Goal: Find specific page/section: Find specific page/section

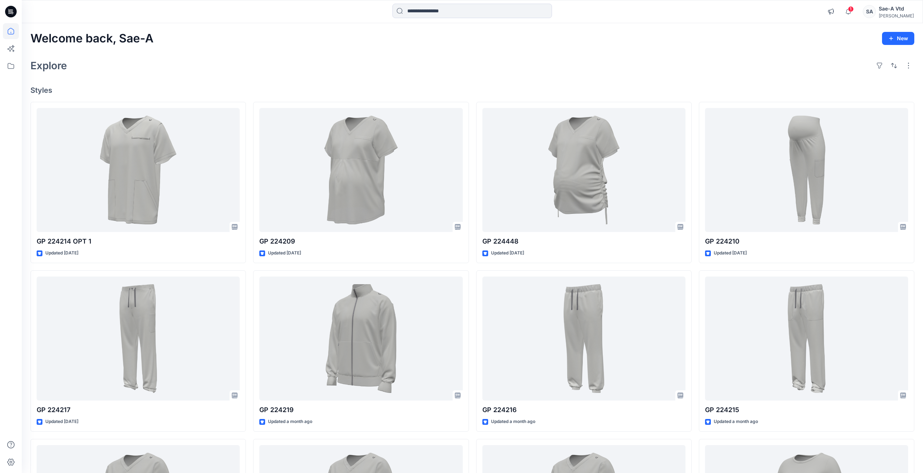
scroll to position [474, 0]
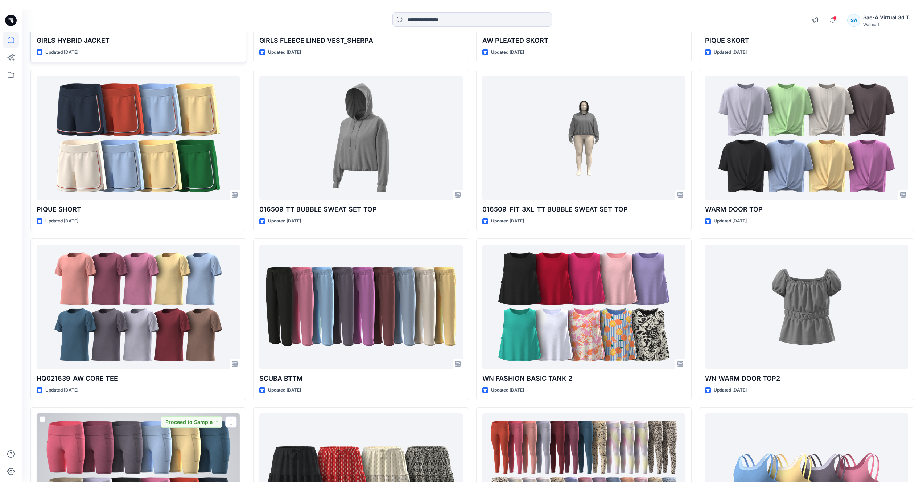
scroll to position [739, 0]
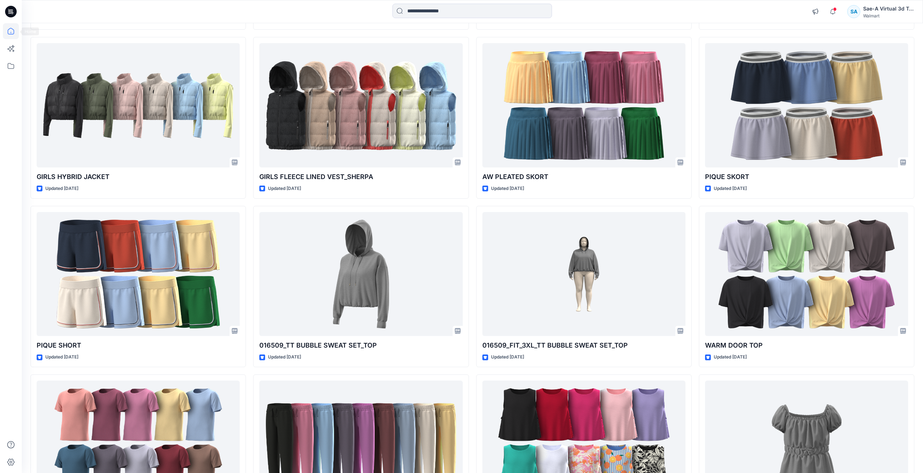
click at [10, 30] on icon at bounding box center [11, 31] width 16 height 16
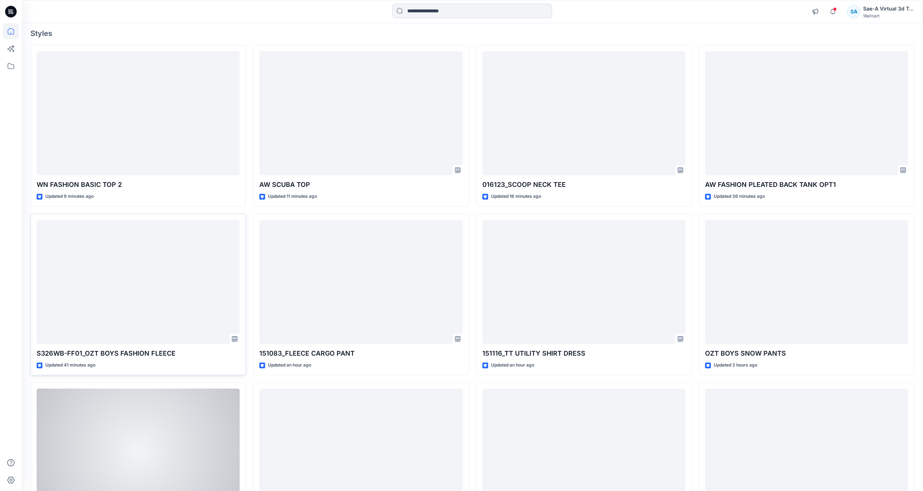
scroll to position [0, 0]
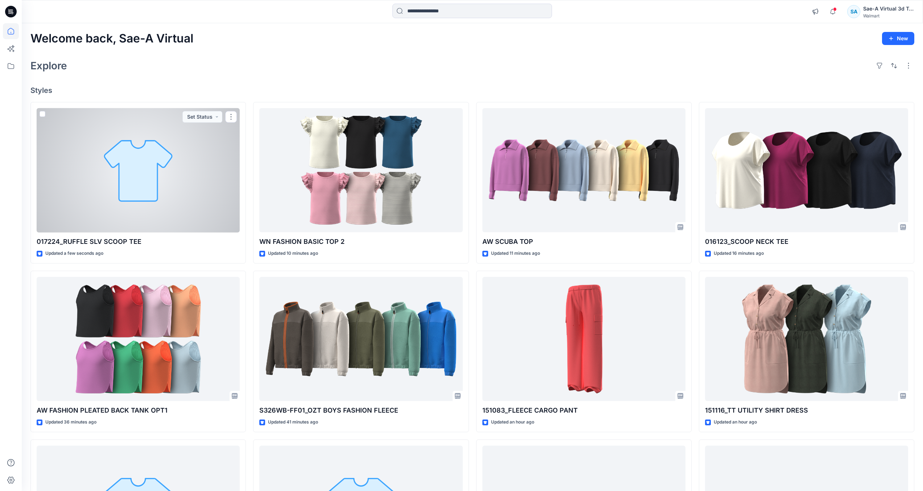
click at [178, 213] on div at bounding box center [138, 170] width 203 height 124
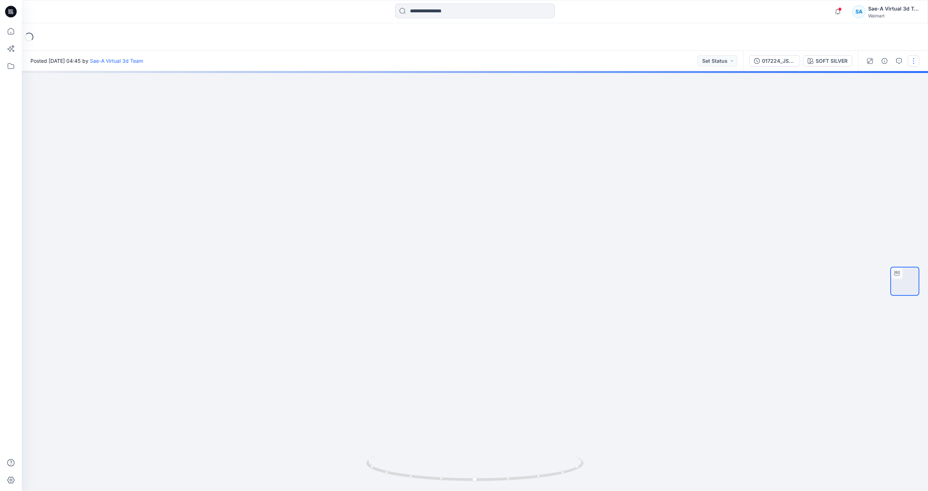
click at [916, 64] on button "button" at bounding box center [914, 61] width 12 height 12
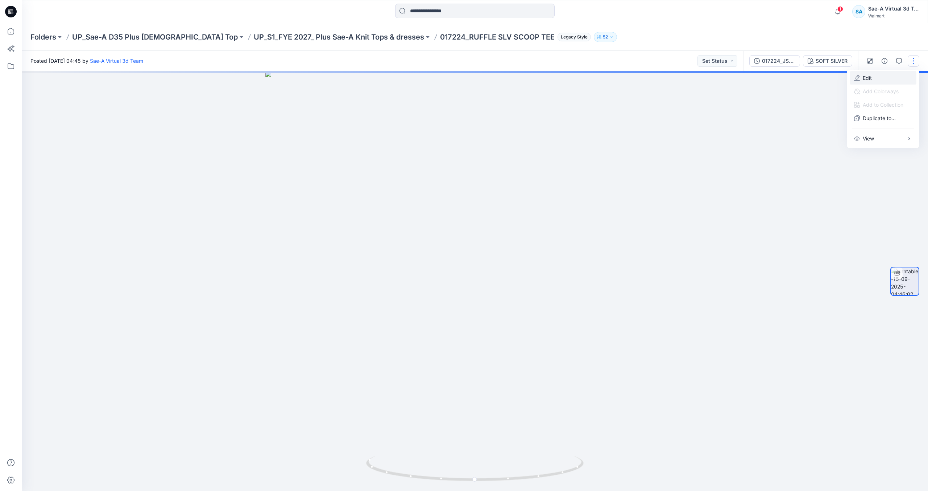
click at [870, 80] on p "Edit" at bounding box center [867, 78] width 9 height 8
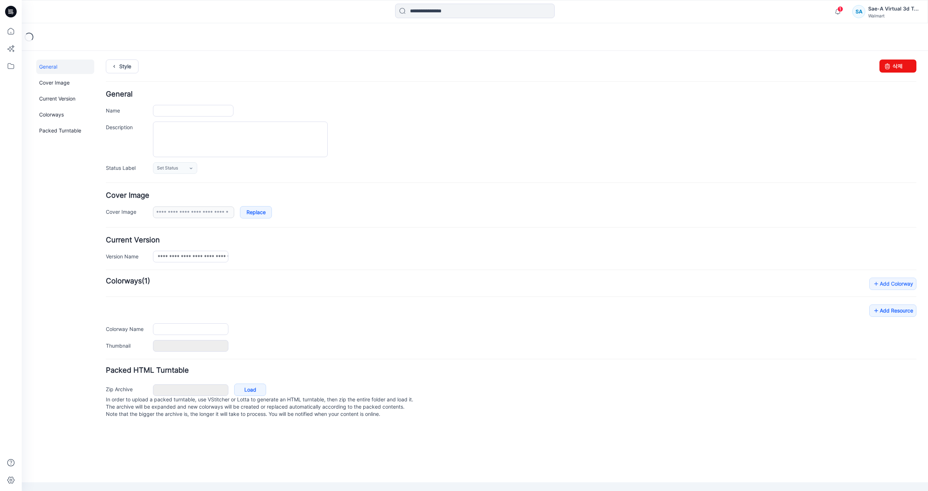
type input "**********"
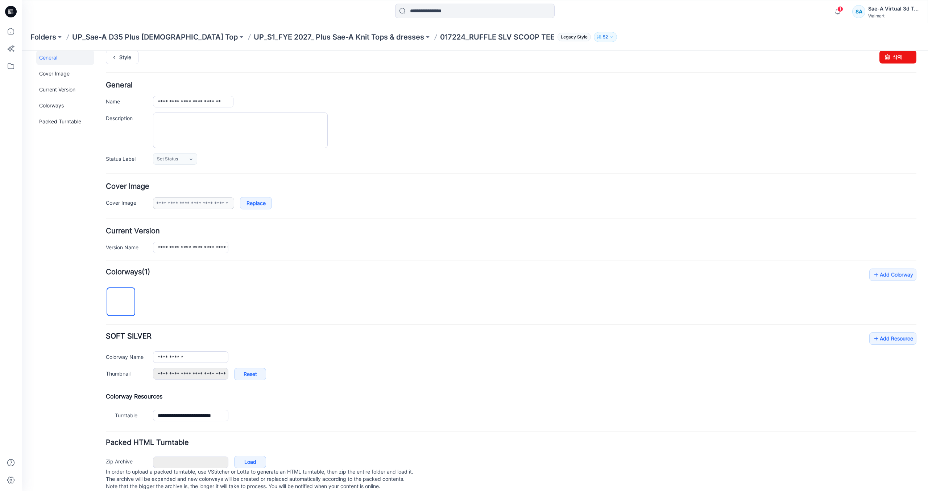
scroll to position [25, 0]
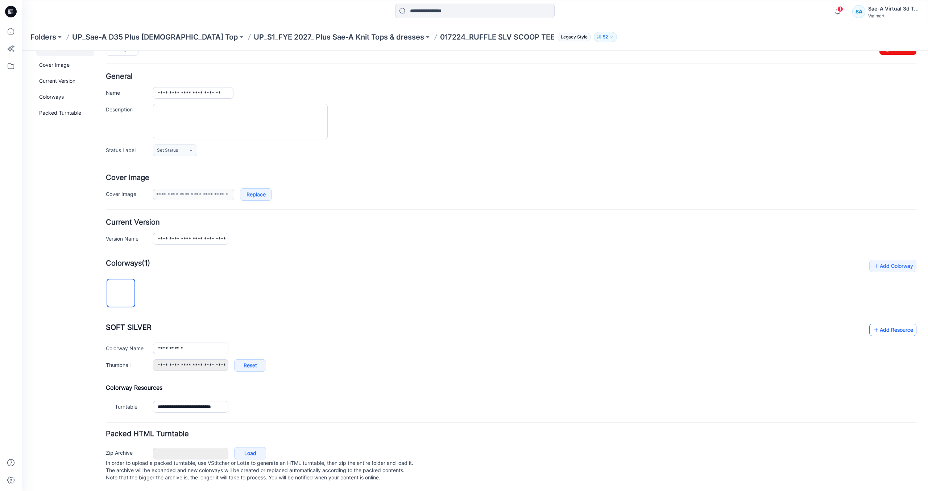
click at [885, 323] on link "Add Resource" at bounding box center [893, 329] width 47 height 12
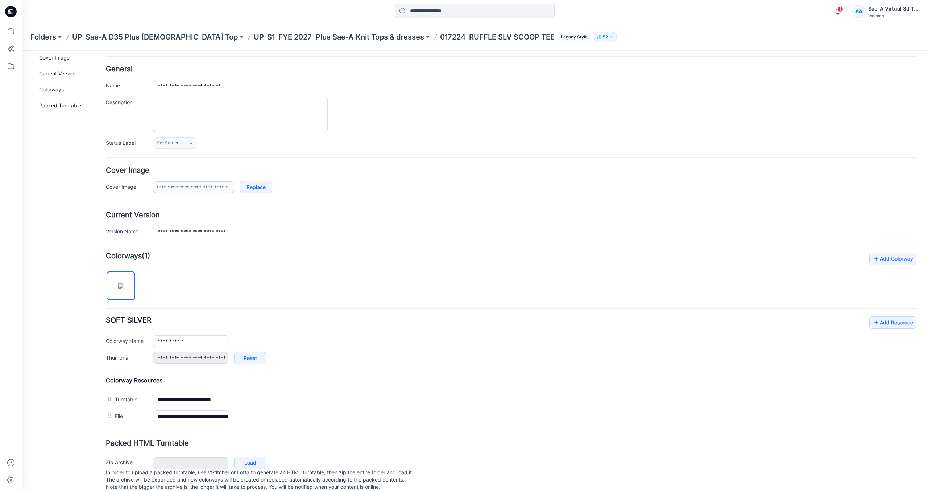
drag, startPoint x: 395, startPoint y: 259, endPoint x: 392, endPoint y: 251, distance: 8.3
click at [395, 259] on h4 "Add Colorway Colorways (1)" at bounding box center [511, 255] width 811 height 7
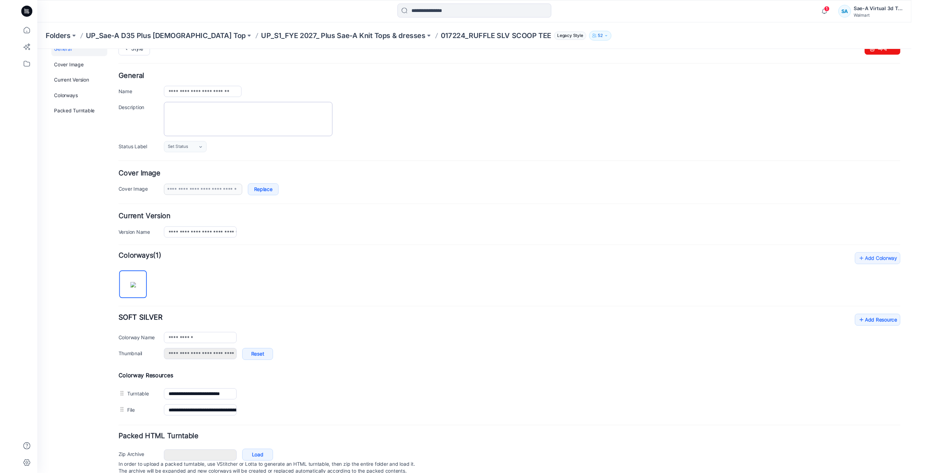
scroll to position [0, 0]
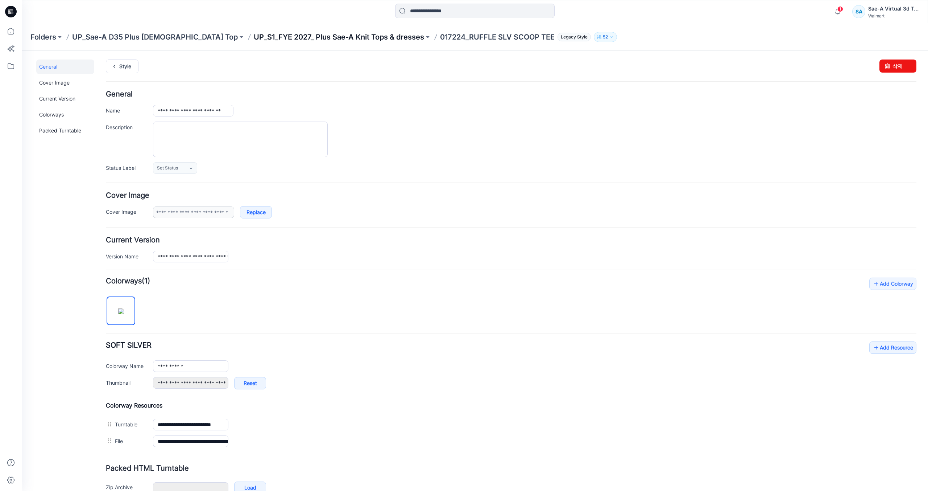
click at [295, 39] on p "UP_S1_FYE 2027_ Plus Sae-A Knit Tops & dresses" at bounding box center [339, 37] width 170 height 10
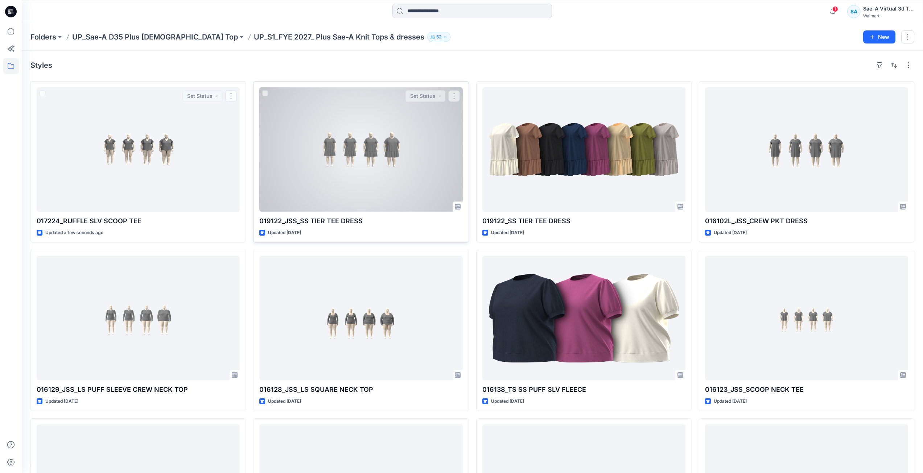
click at [370, 176] on div at bounding box center [360, 149] width 203 height 124
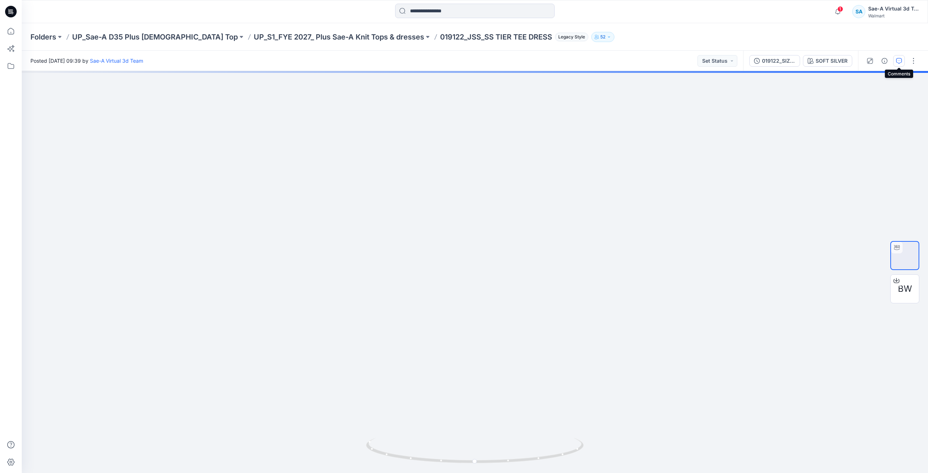
click at [895, 61] on button "button" at bounding box center [899, 61] width 12 height 12
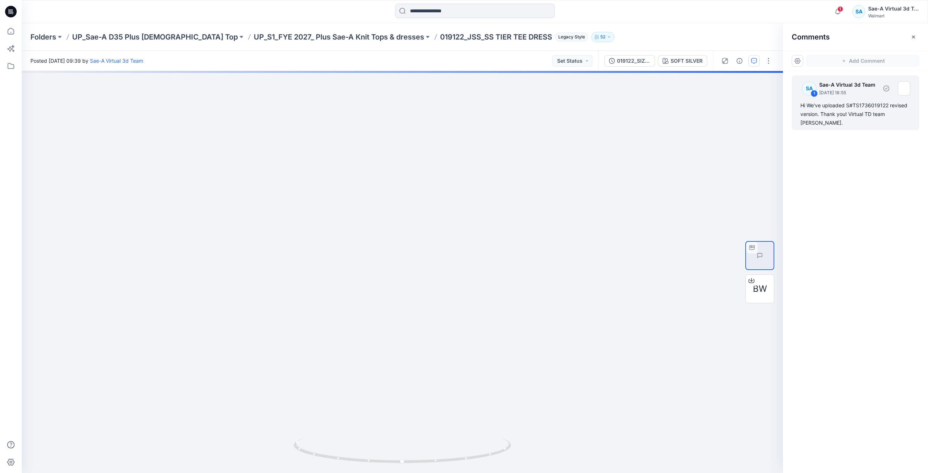
click at [856, 107] on div "Hi We've uploaded S#TS1736019122 revised version. Thank you! Virtual TD team Ja…" at bounding box center [856, 114] width 110 height 26
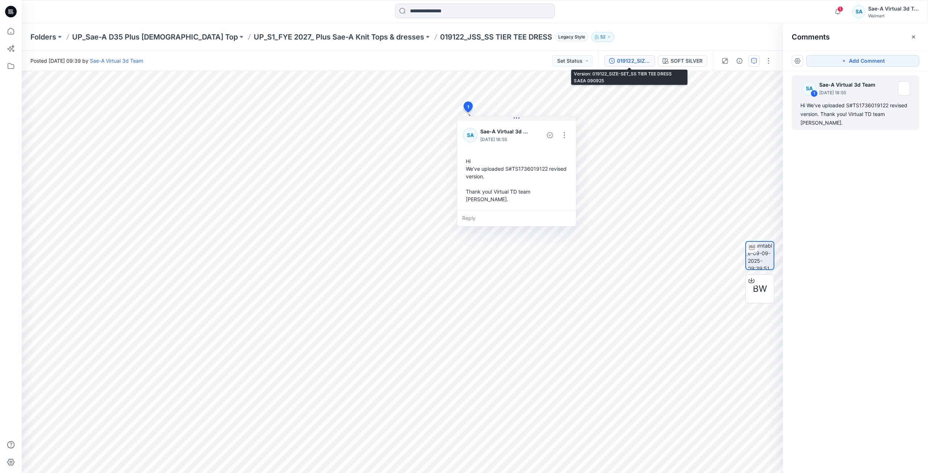
click at [622, 61] on div "019122_SIZE-SET_SS TIER TEE DRESS SAEA 090925" at bounding box center [633, 61] width 33 height 8
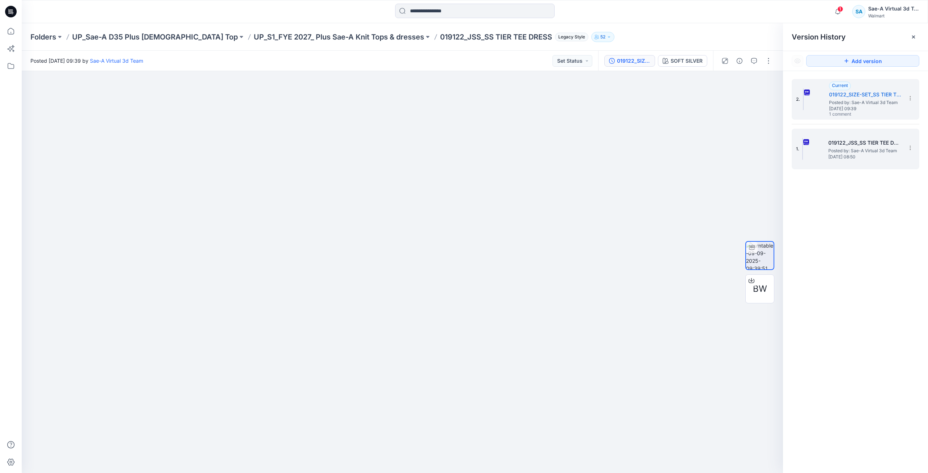
click at [817, 164] on div "1. 019122_JSS_SS TIER TEE DRESS Posted by: Sae-A Virtual 3d Team Monday, Septem…" at bounding box center [850, 149] width 109 height 35
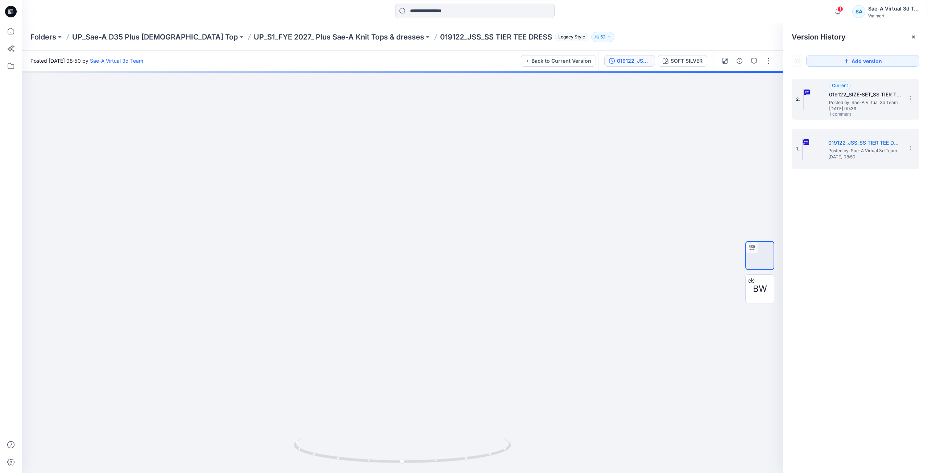
drag, startPoint x: 864, startPoint y: 114, endPoint x: 844, endPoint y: 108, distance: 20.5
click at [864, 114] on span "1 comment" at bounding box center [854, 115] width 51 height 6
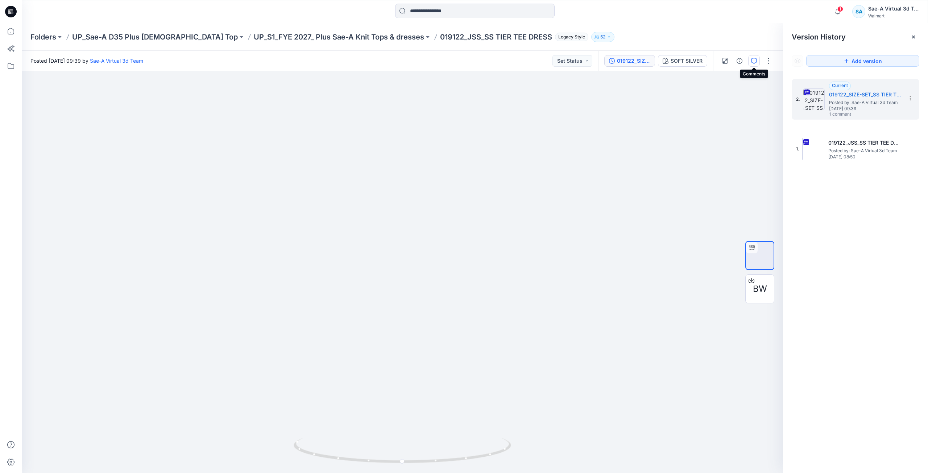
click at [754, 62] on icon "button" at bounding box center [754, 61] width 6 height 6
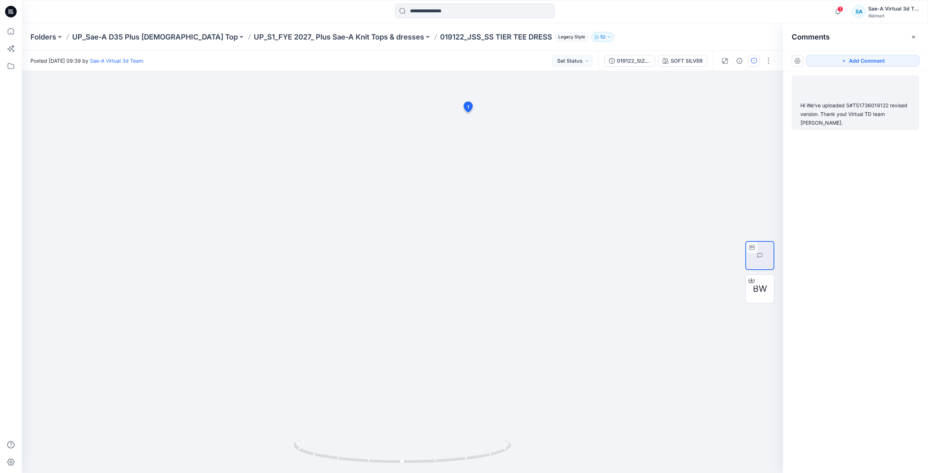
click at [864, 117] on div "Hi We've uploaded S#TS1736019122 revised version. Thank you! Virtual TD team Ja…" at bounding box center [856, 114] width 110 height 26
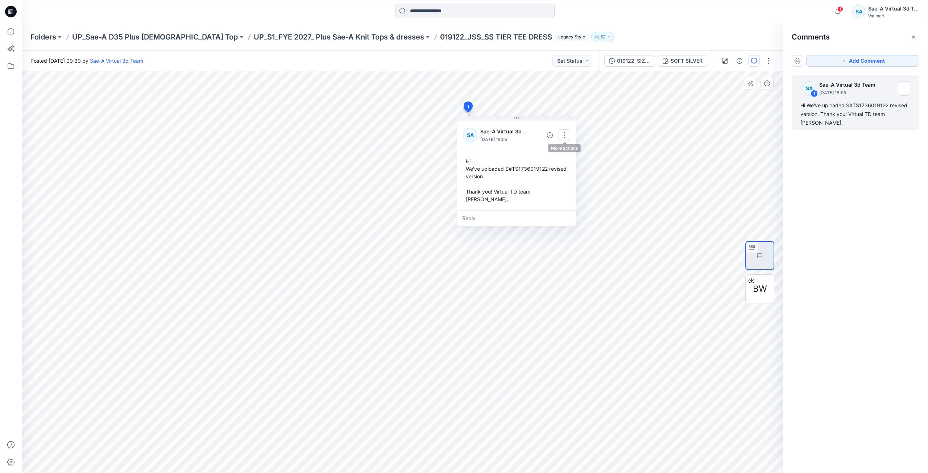
click at [568, 133] on button "button" at bounding box center [565, 135] width 12 height 12
click at [559, 154] on p "Edit comment" at bounding box center [566, 152] width 33 height 8
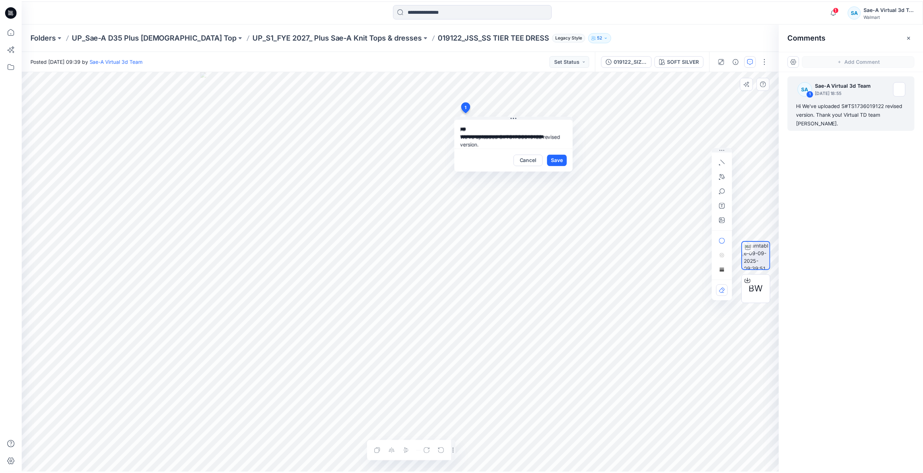
scroll to position [21, 0]
click at [534, 157] on button "Cancel" at bounding box center [530, 160] width 29 height 12
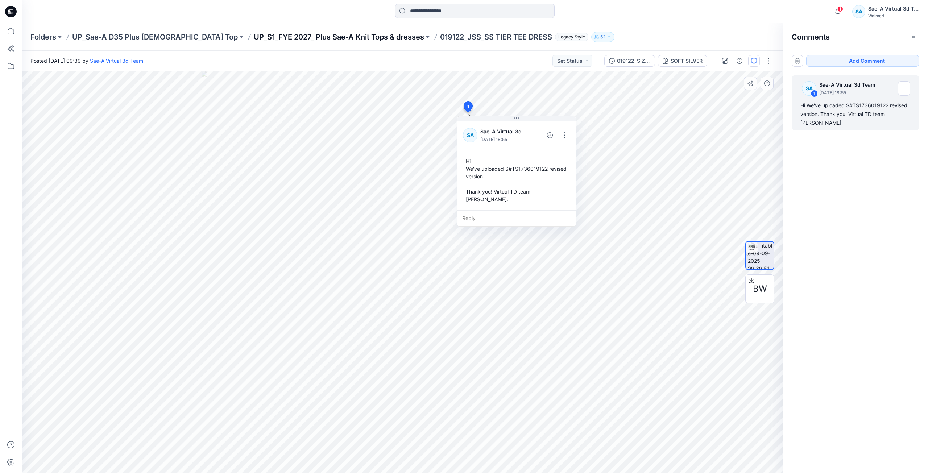
click at [311, 40] on p "UP_S1_FYE 2027_ Plus Sae-A Knit Tops & dresses" at bounding box center [339, 37] width 170 height 10
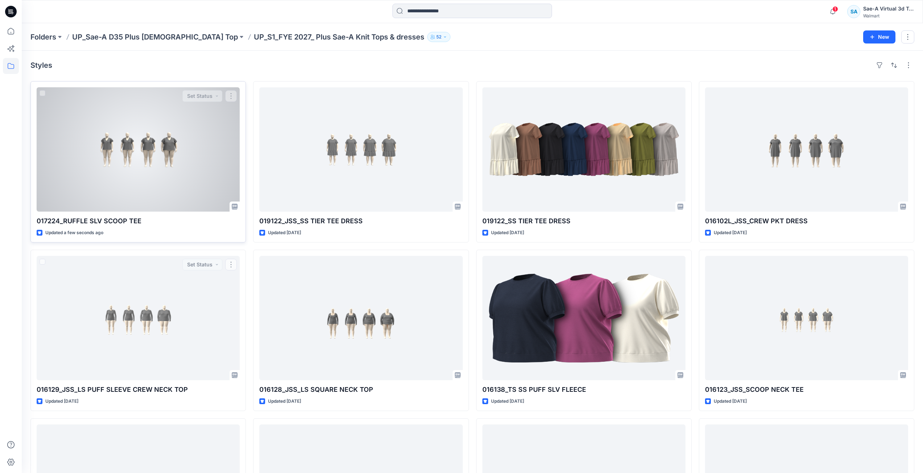
click at [173, 193] on div at bounding box center [138, 149] width 203 height 124
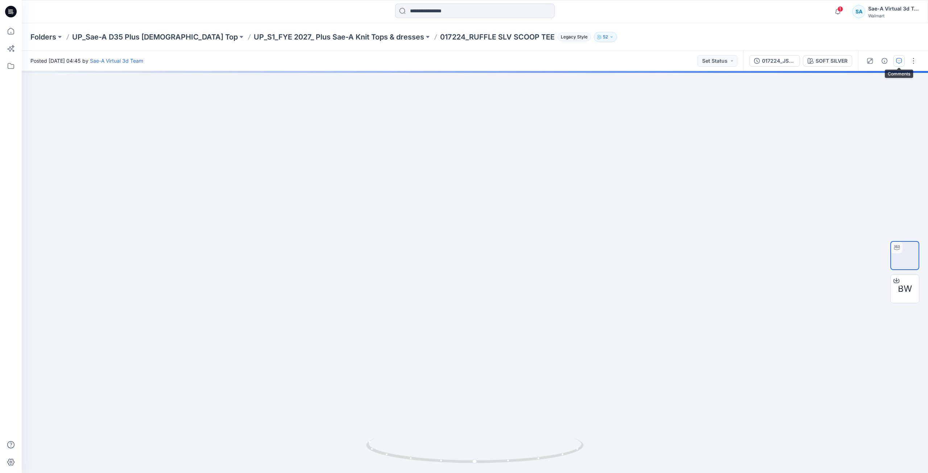
click at [897, 62] on icon "button" at bounding box center [899, 61] width 6 height 6
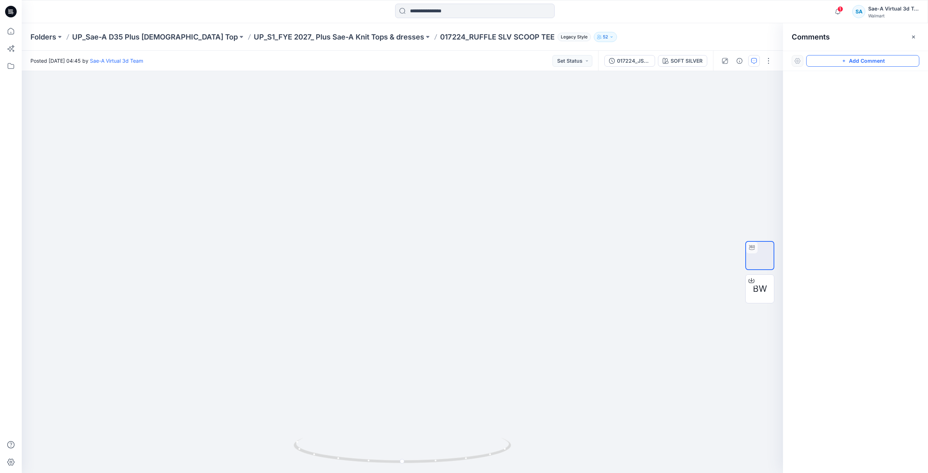
click at [859, 61] on button "Add Comment" at bounding box center [862, 61] width 113 height 12
click at [575, 122] on div "1" at bounding box center [402, 272] width 761 height 402
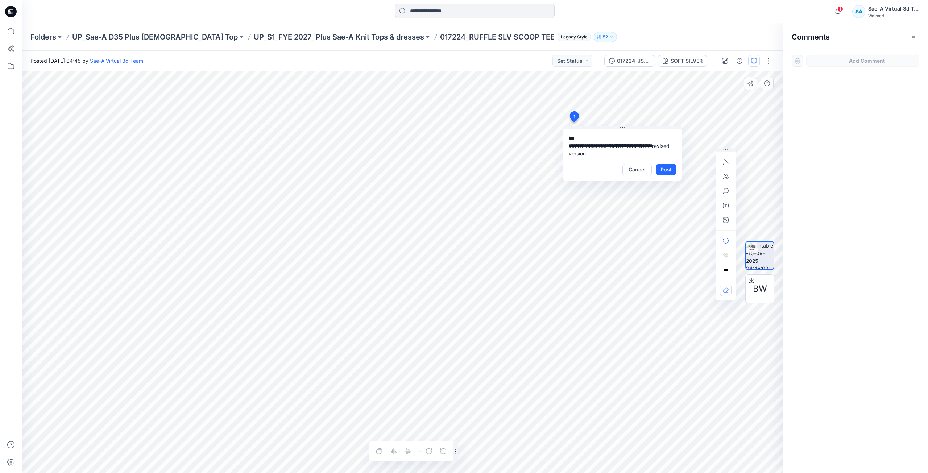
click at [649, 145] on textarea "**********" at bounding box center [622, 143] width 119 height 29
type textarea "**********"
click at [669, 172] on button "Post" at bounding box center [666, 170] width 20 height 12
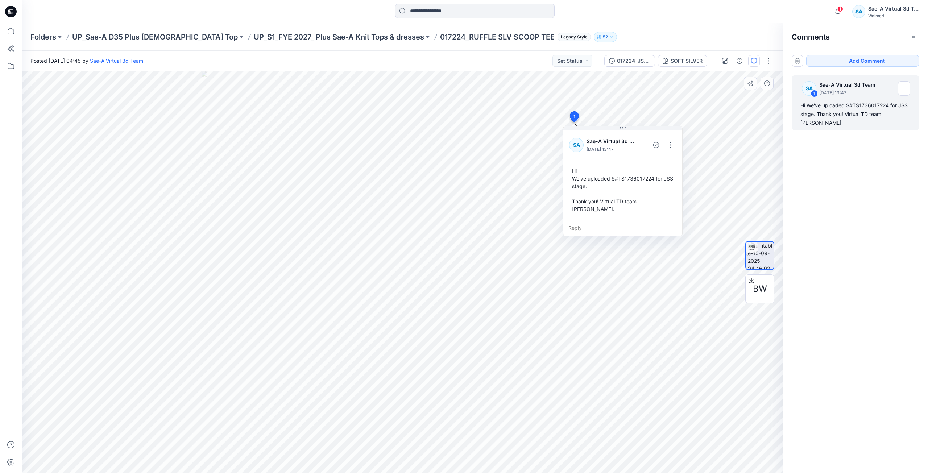
click at [699, 22] on div "1 Notifications Your style 017224_RUFFLE SLV SCOOP TEE is ready 1 new Colorways…" at bounding box center [475, 11] width 906 height 23
click at [7, 12] on icon at bounding box center [11, 12] width 12 height 12
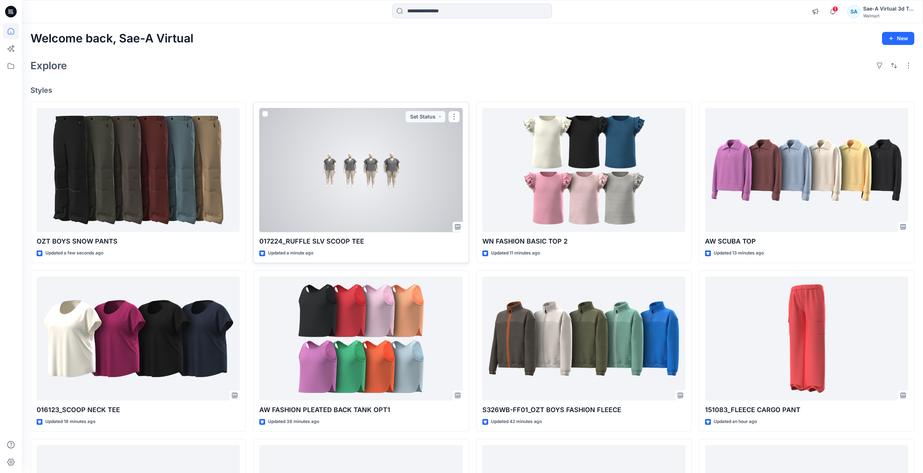
click at [310, 193] on div at bounding box center [360, 170] width 203 height 124
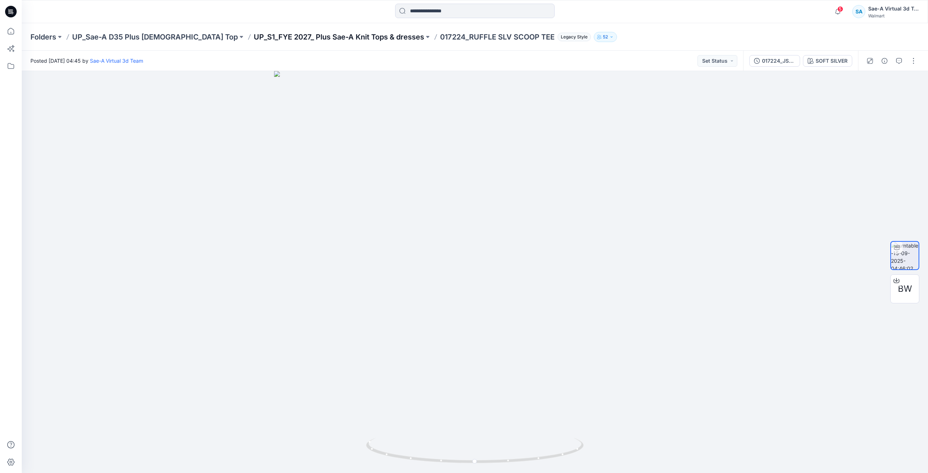
click at [259, 38] on p "UP_S1_FYE 2027_ Plus Sae-A Knit Tops & dresses" at bounding box center [339, 37] width 170 height 10
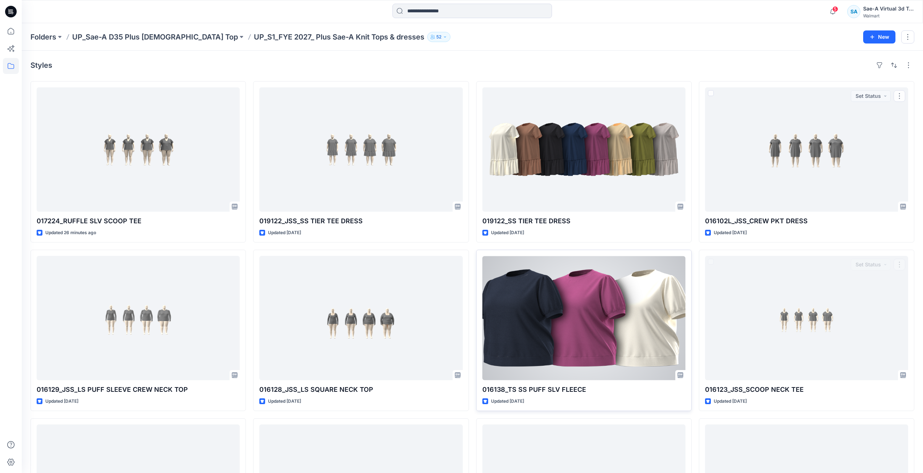
click at [649, 334] on div at bounding box center [583, 318] width 203 height 124
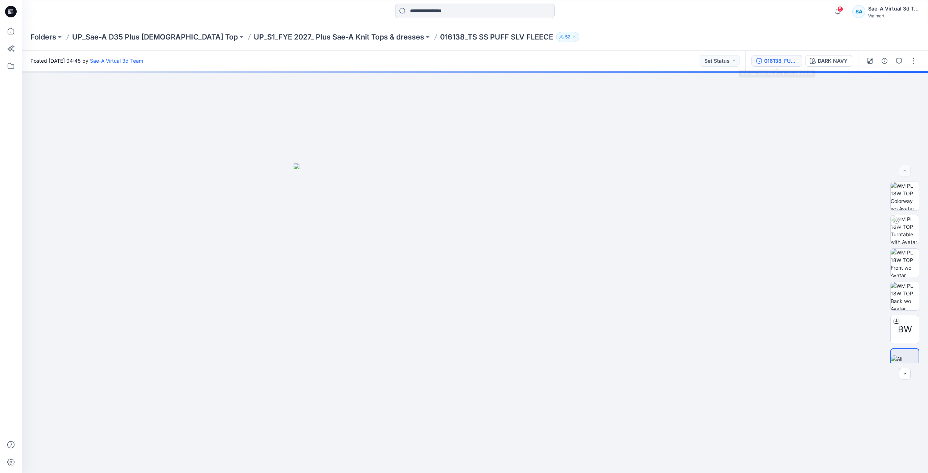
click at [783, 58] on div "016138_FULL COLORWAYS" at bounding box center [780, 61] width 33 height 8
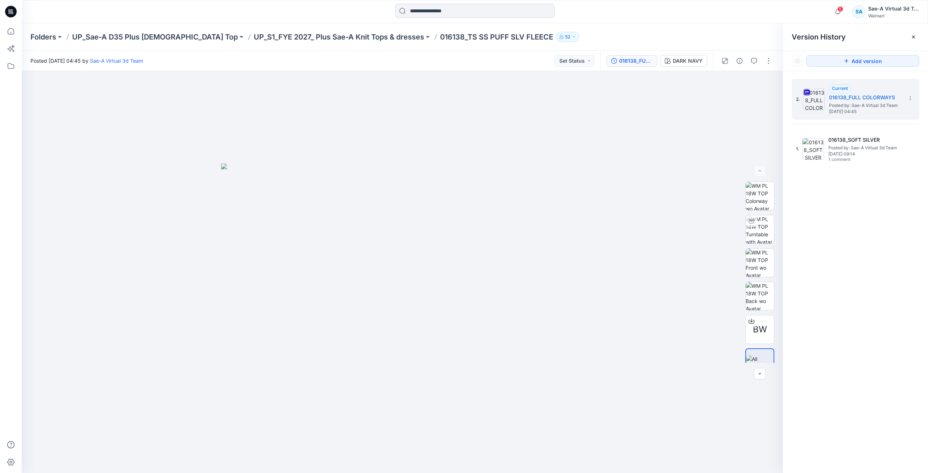
click at [783, 58] on div "016138_FULL COLORWAYS DARK NAVY" at bounding box center [691, 61] width 183 height 20
click at [764, 36] on div "Folders UP_Sae-A D35 Plus Ladies Top UP_S1_FYE 2027_ Plus Sae-A Knit Tops & dre…" at bounding box center [446, 37] width 833 height 10
click at [754, 223] on div at bounding box center [752, 221] width 12 height 12
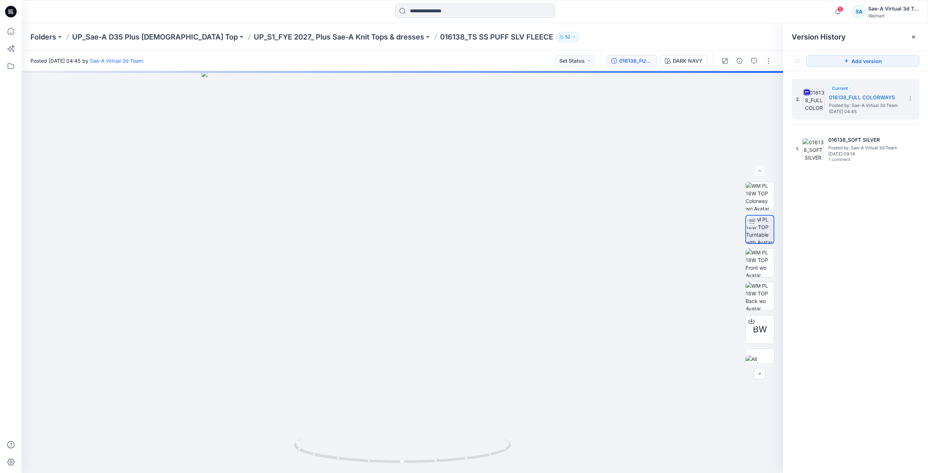
click at [4, 14] on div at bounding box center [10, 11] width 23 height 23
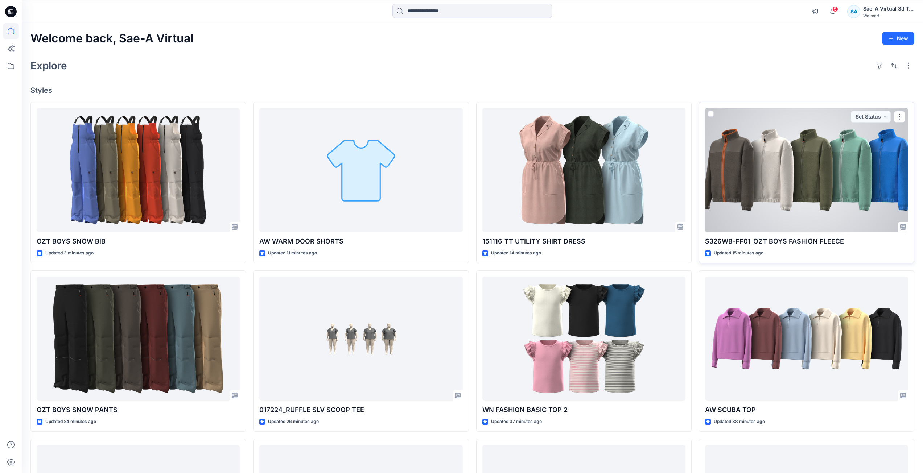
click at [837, 215] on div at bounding box center [806, 170] width 203 height 124
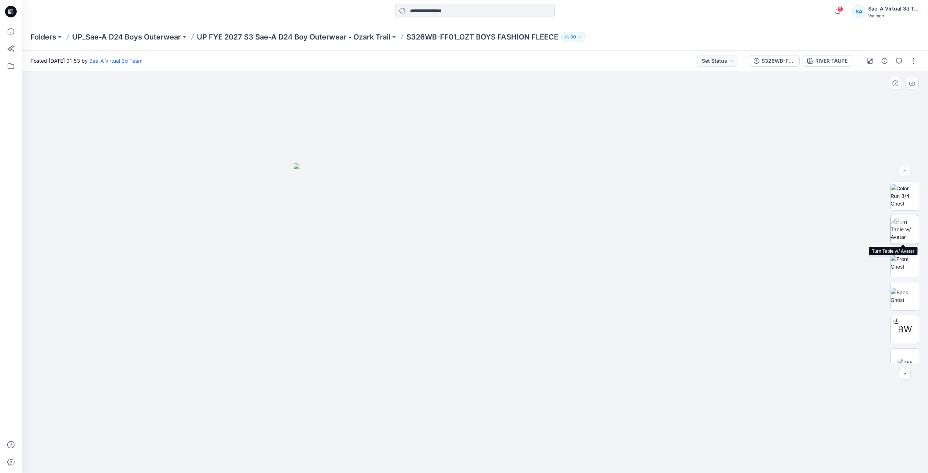
click at [908, 224] on img at bounding box center [905, 229] width 28 height 23
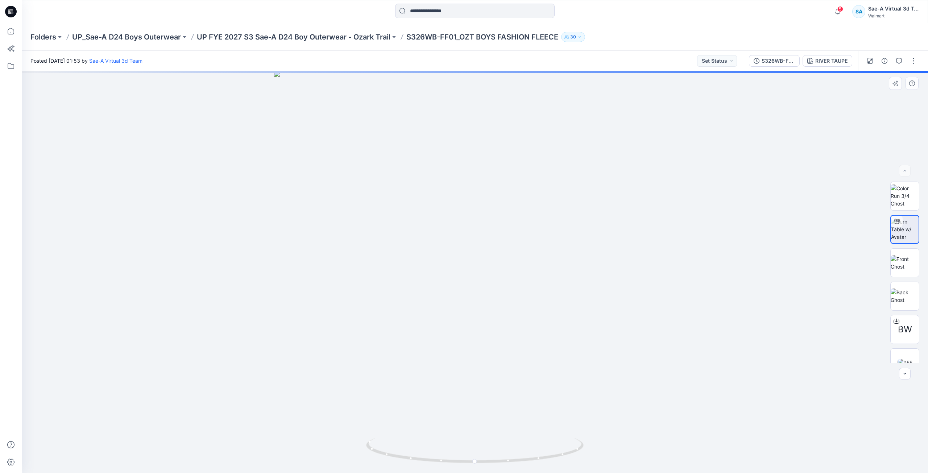
click at [909, 241] on img at bounding box center [905, 229] width 28 height 23
click at [910, 264] on img at bounding box center [905, 262] width 28 height 15
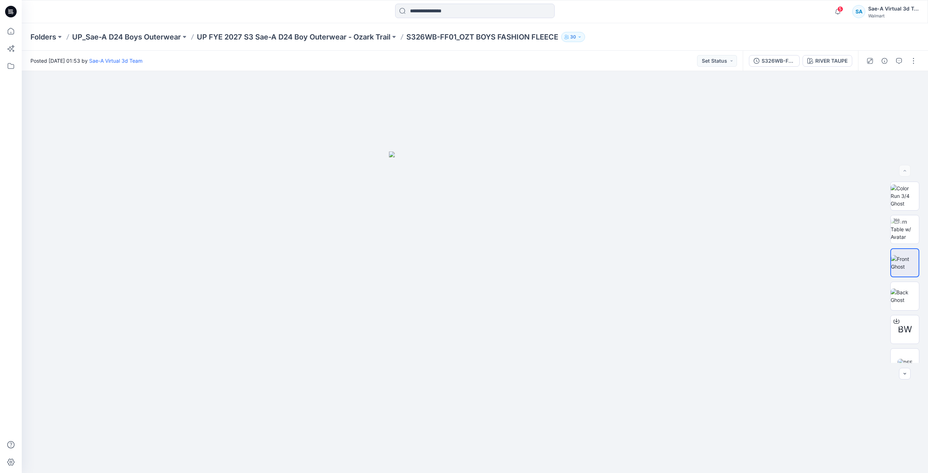
drag, startPoint x: 4, startPoint y: 13, endPoint x: 21, endPoint y: 17, distance: 17.1
click at [5, 13] on div at bounding box center [10, 11] width 23 height 23
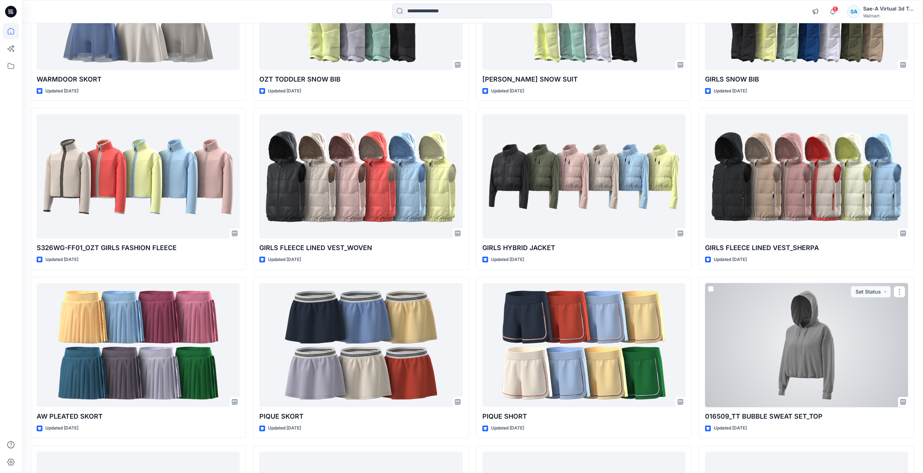
scroll to position [886, 0]
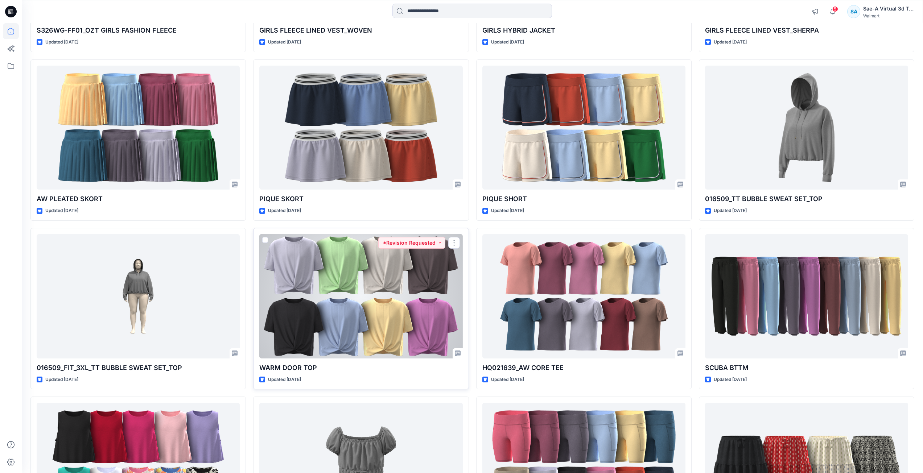
click at [375, 352] on div at bounding box center [360, 296] width 203 height 124
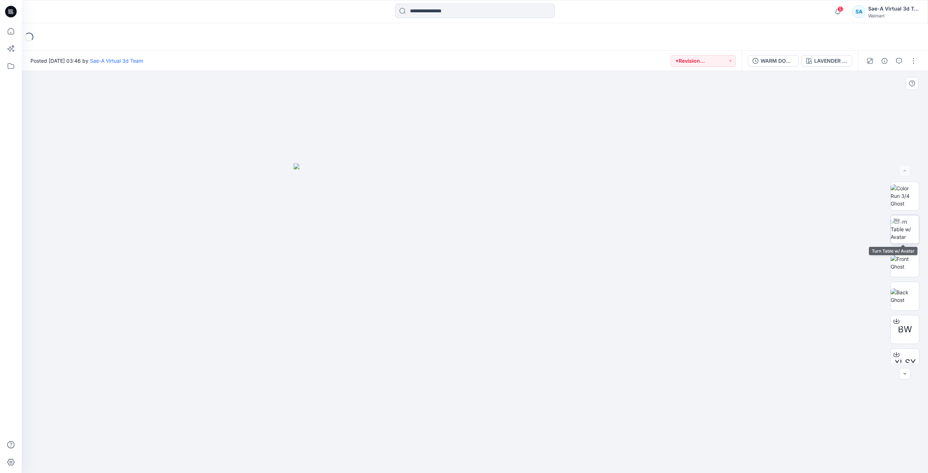
click at [901, 238] on img at bounding box center [905, 229] width 28 height 23
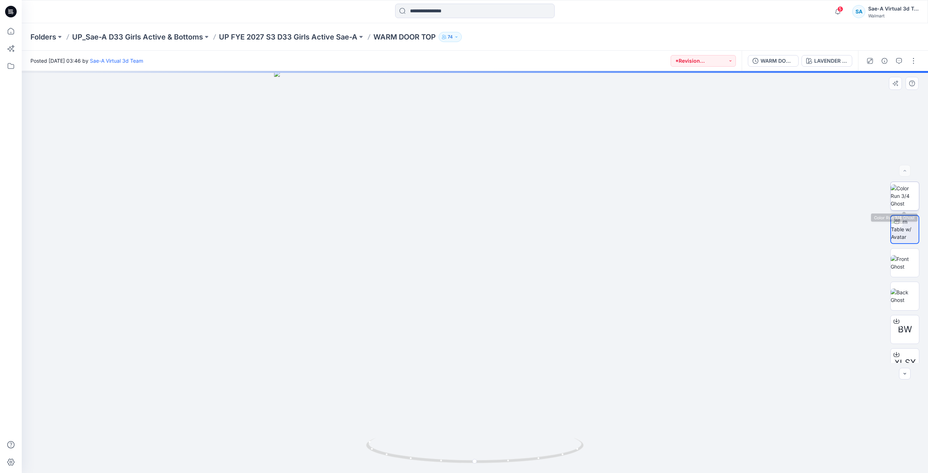
click at [905, 207] on img at bounding box center [905, 196] width 28 height 23
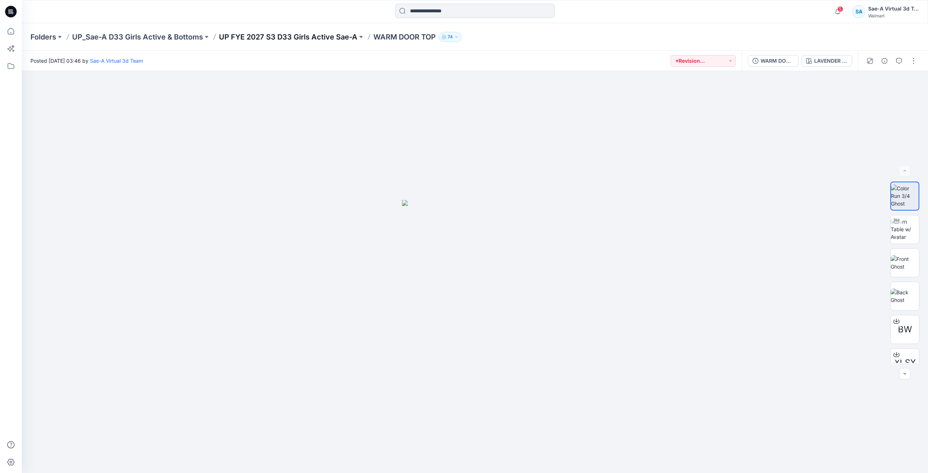
click at [240, 34] on p "UP FYE 2027 S3 D33 Girls Active Sae-A" at bounding box center [288, 37] width 139 height 10
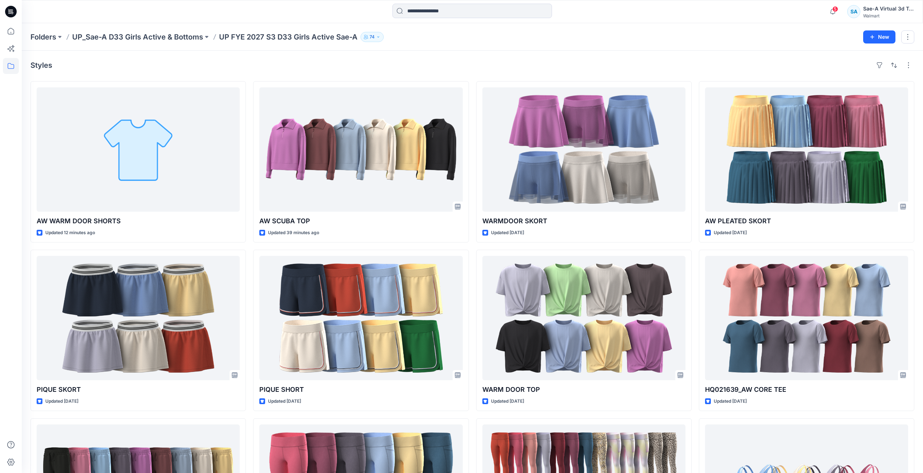
click at [8, 10] on icon at bounding box center [11, 12] width 12 height 12
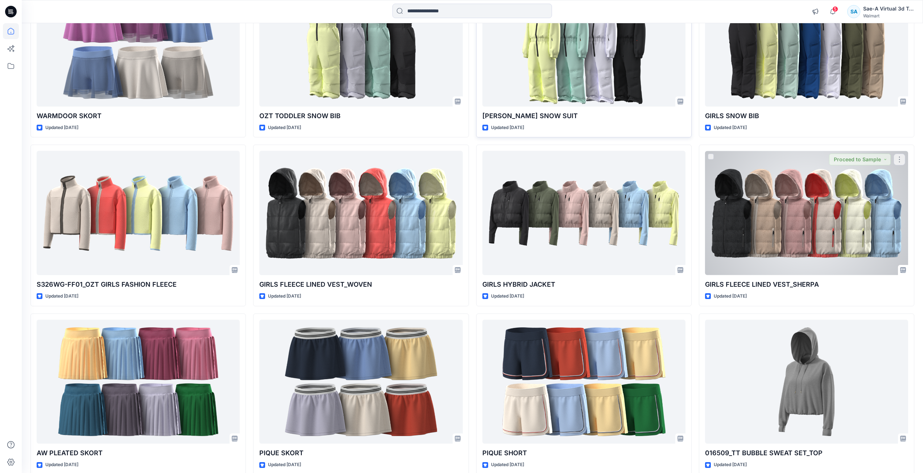
scroll to position [486, 0]
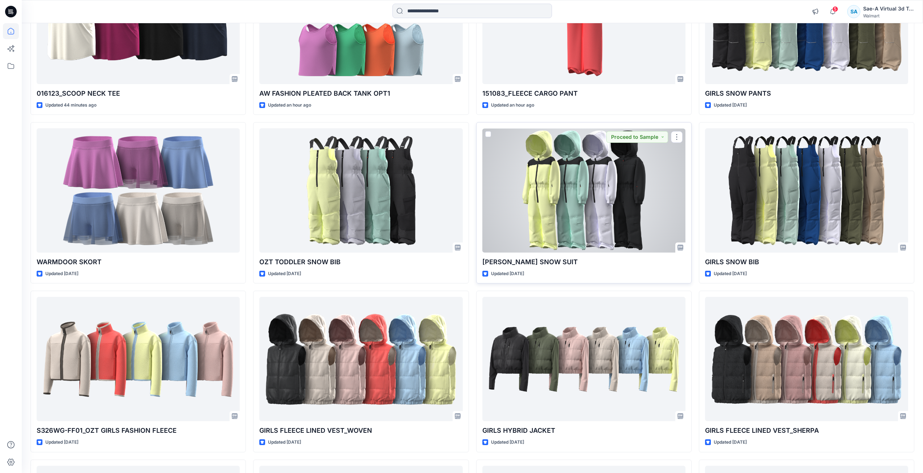
click at [597, 214] on div at bounding box center [583, 190] width 203 height 124
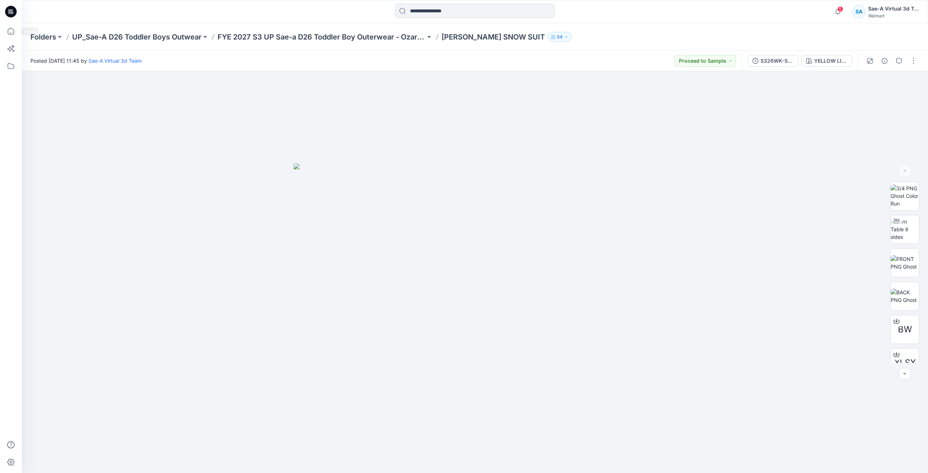
click at [10, 13] on icon at bounding box center [9, 13] width 3 height 0
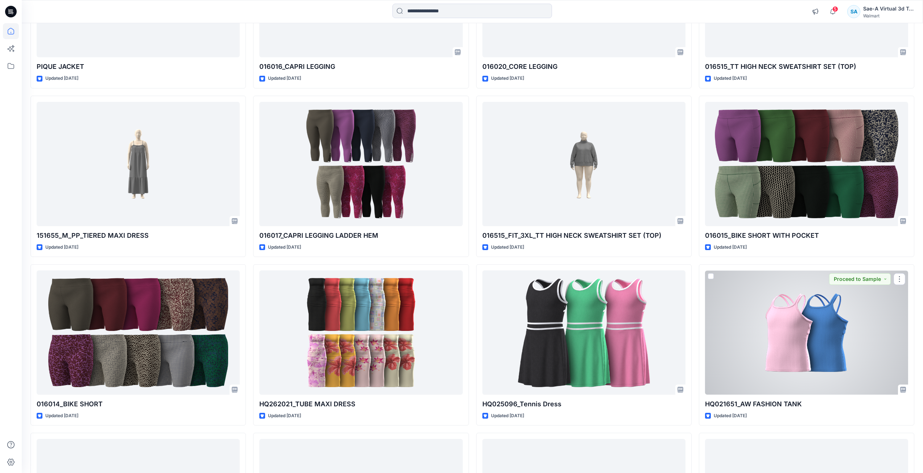
scroll to position [2043, 0]
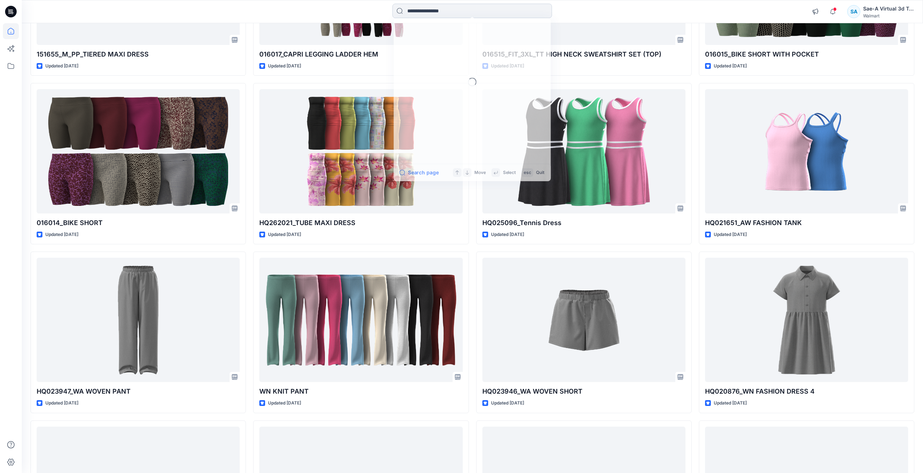
click at [420, 7] on input at bounding box center [472, 11] width 160 height 15
paste input "******"
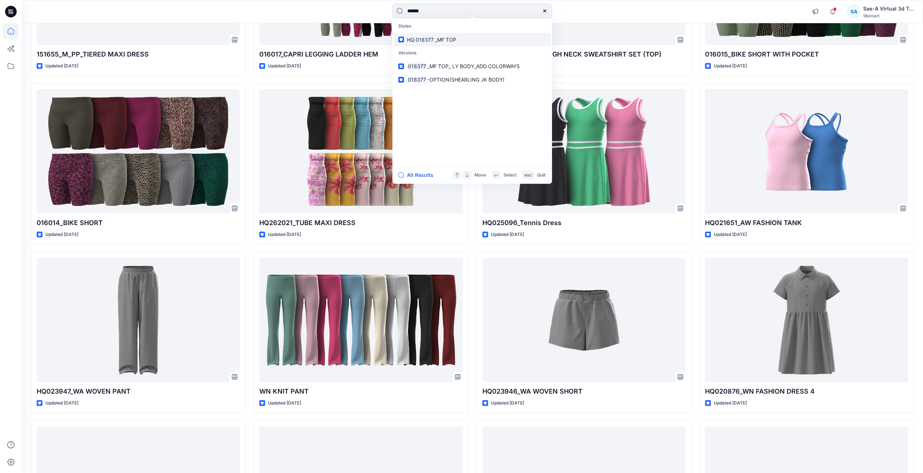
type input "******"
click at [465, 39] on link "HQ 018377 _MF TOP" at bounding box center [472, 39] width 157 height 13
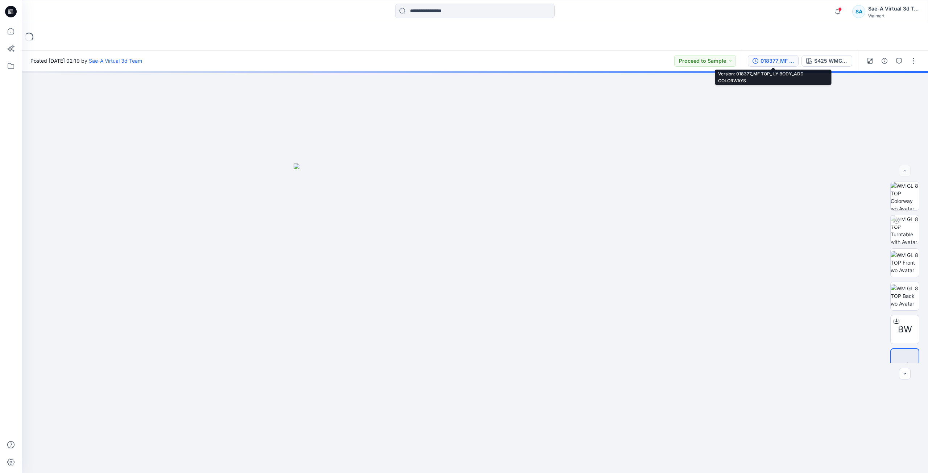
click at [772, 63] on div "018377_MF TOP_ LY BODY_ADD COLORWAYS" at bounding box center [777, 61] width 33 height 8
